Goal: Task Accomplishment & Management: Complete application form

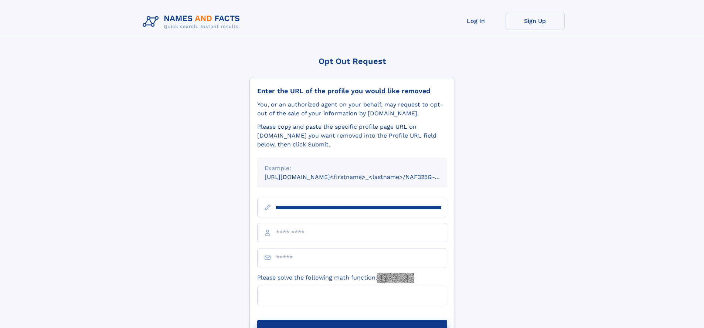
scroll to position [0, 83]
type input "**********"
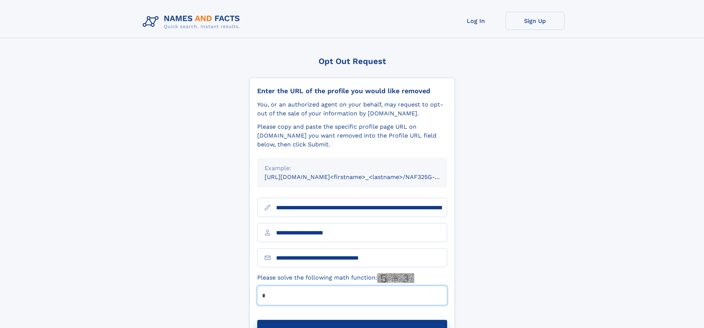
type input "*"
click at [352, 320] on button "Submit Opt Out Request" at bounding box center [352, 332] width 190 height 24
